Goal: Task Accomplishment & Management: Manage account settings

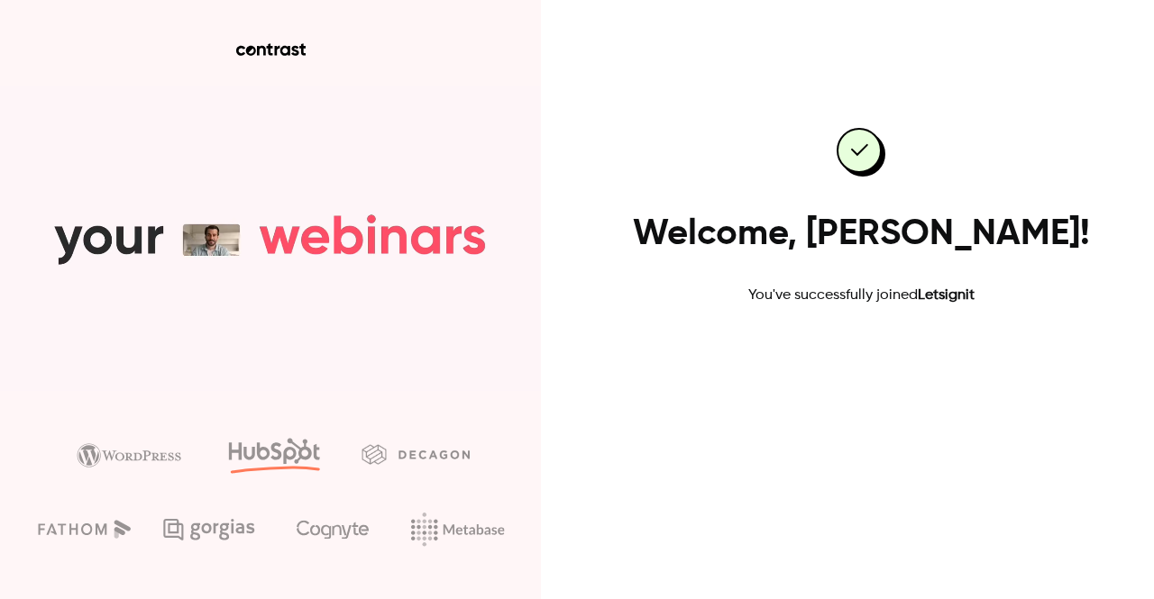
click at [835, 366] on link "Go to dashboard" at bounding box center [860, 364] width 153 height 43
